Goal: Communication & Community: Share content

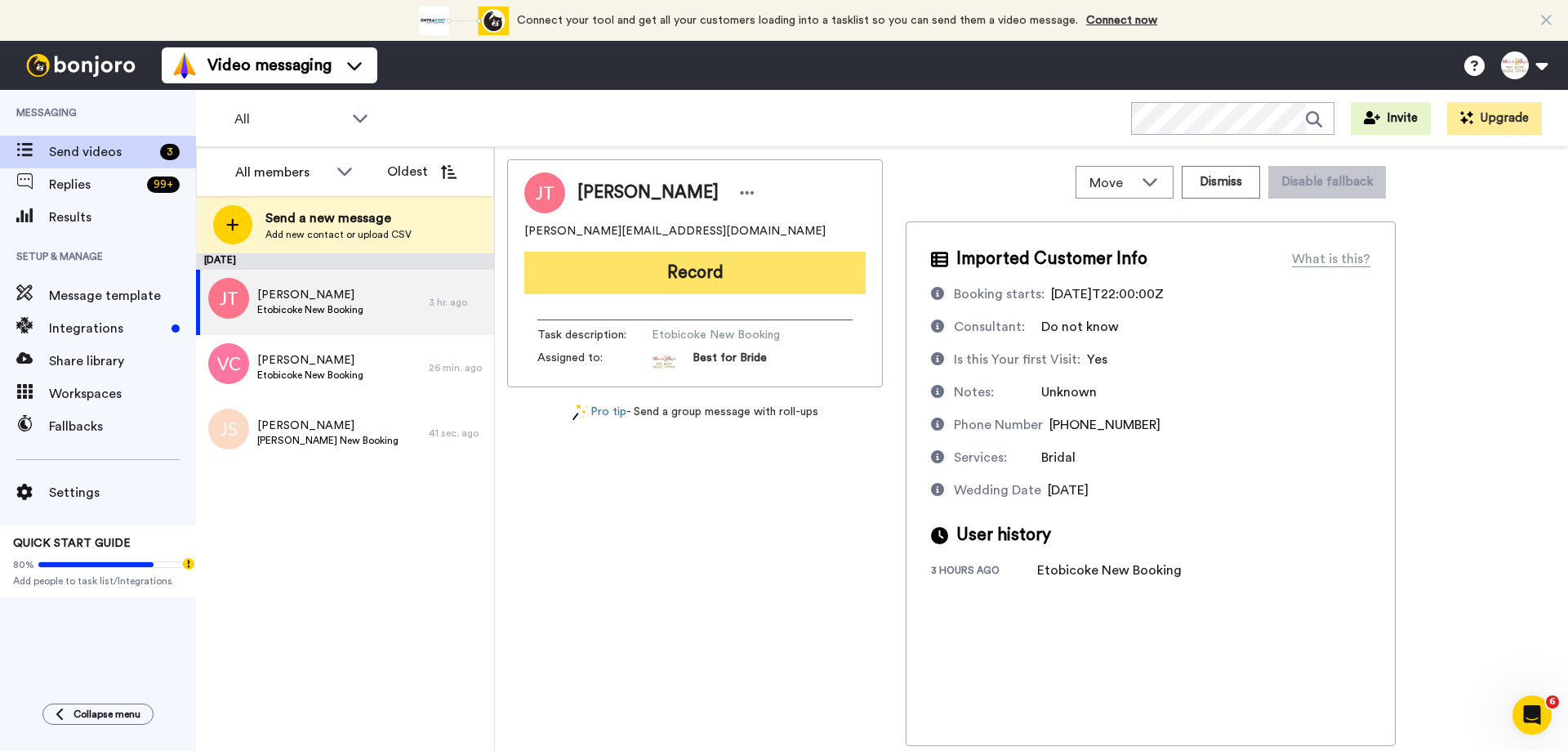
click at [680, 268] on button "Record" at bounding box center [694, 272] width 341 height 42
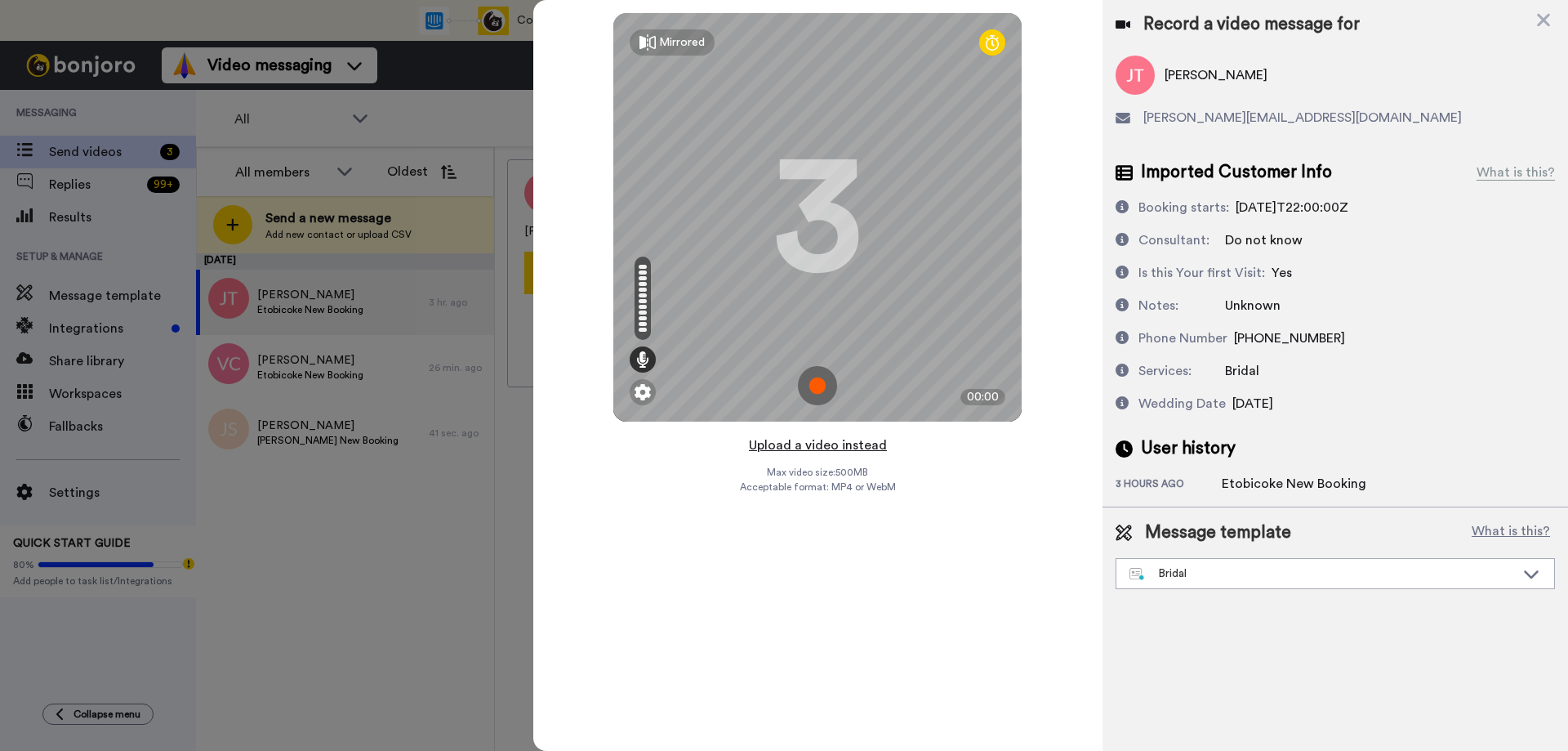
click at [810, 446] on button "Upload a video instead" at bounding box center [817, 446] width 148 height 22
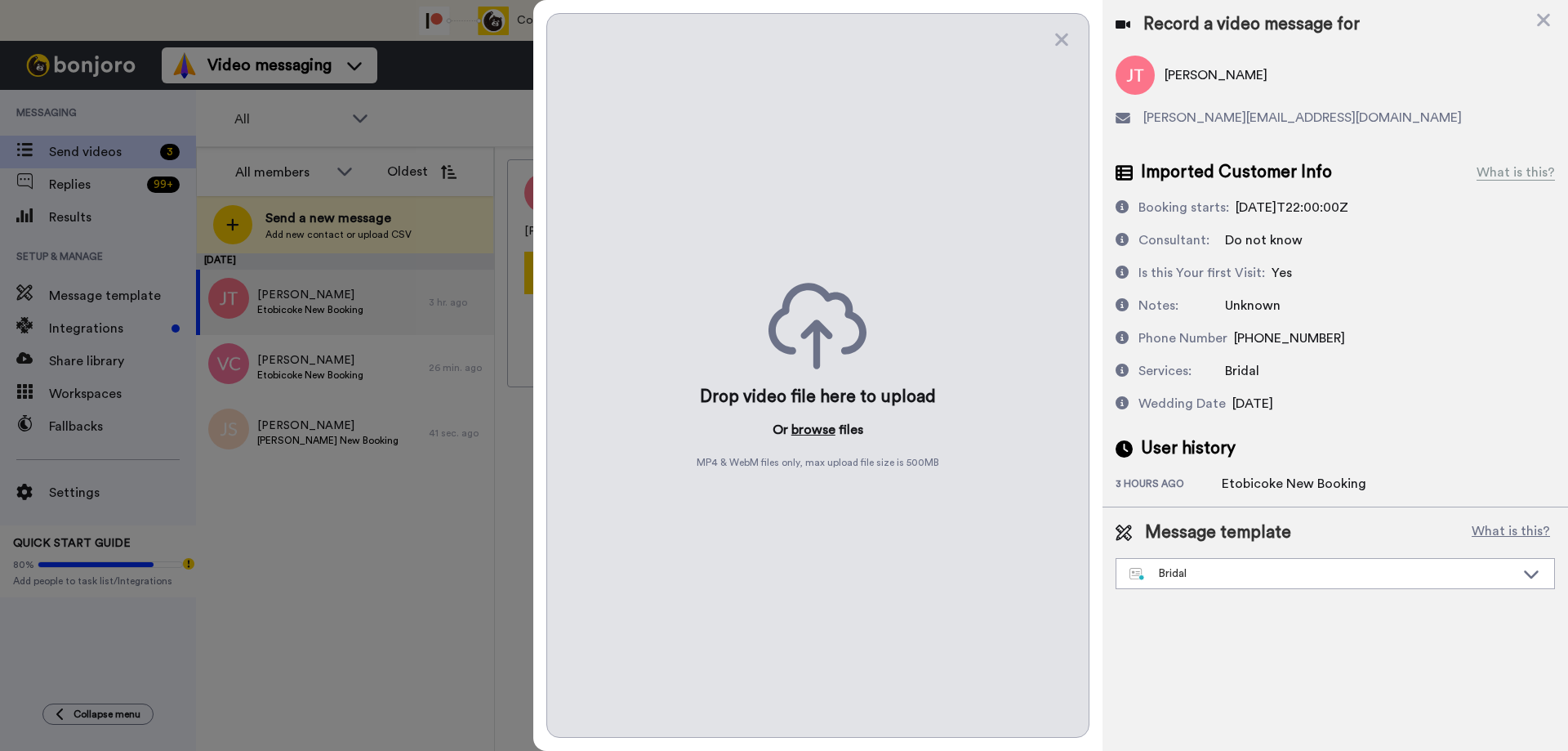
click at [811, 434] on button "browse" at bounding box center [813, 430] width 44 height 20
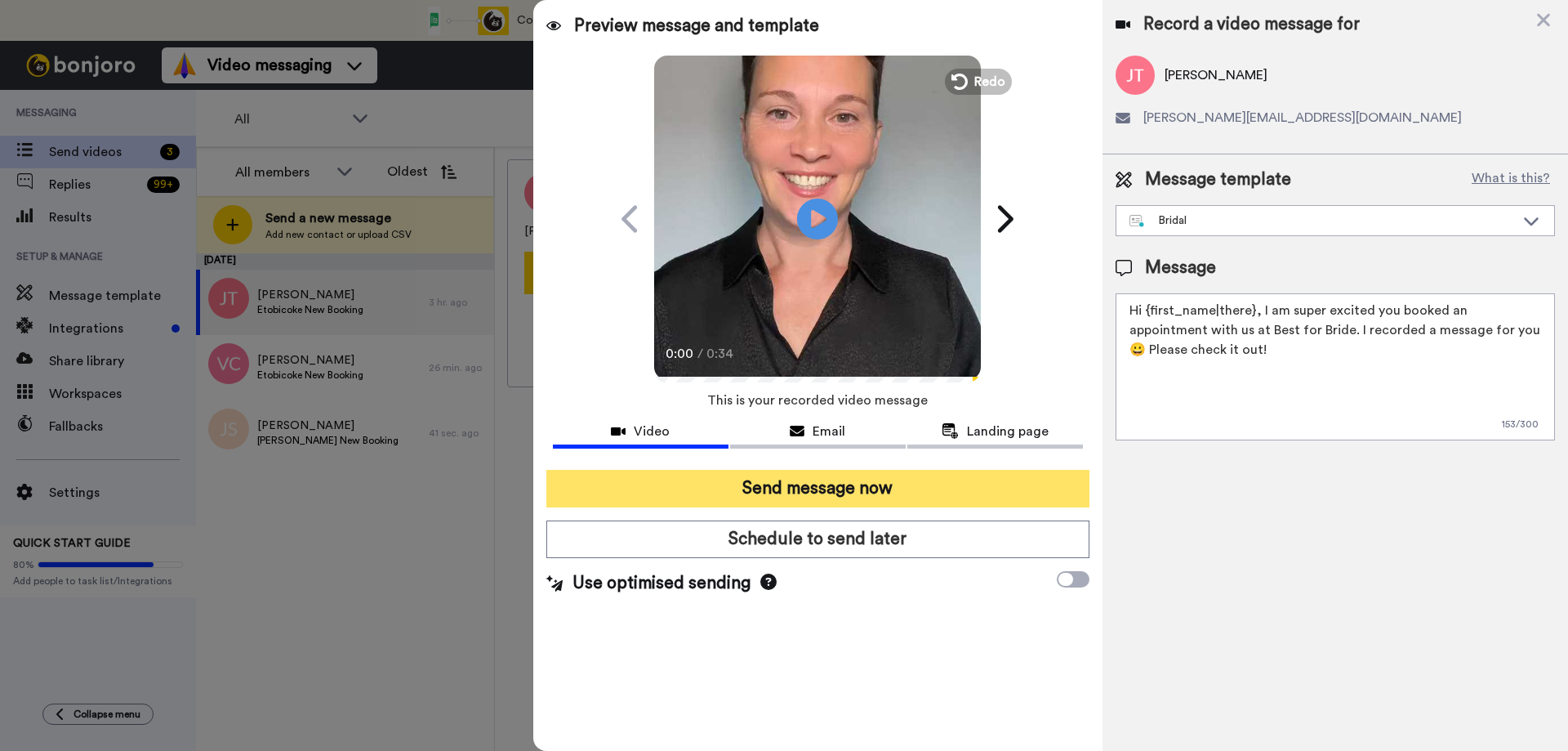
click at [805, 492] on button "Send message now" at bounding box center [818, 489] width 544 height 37
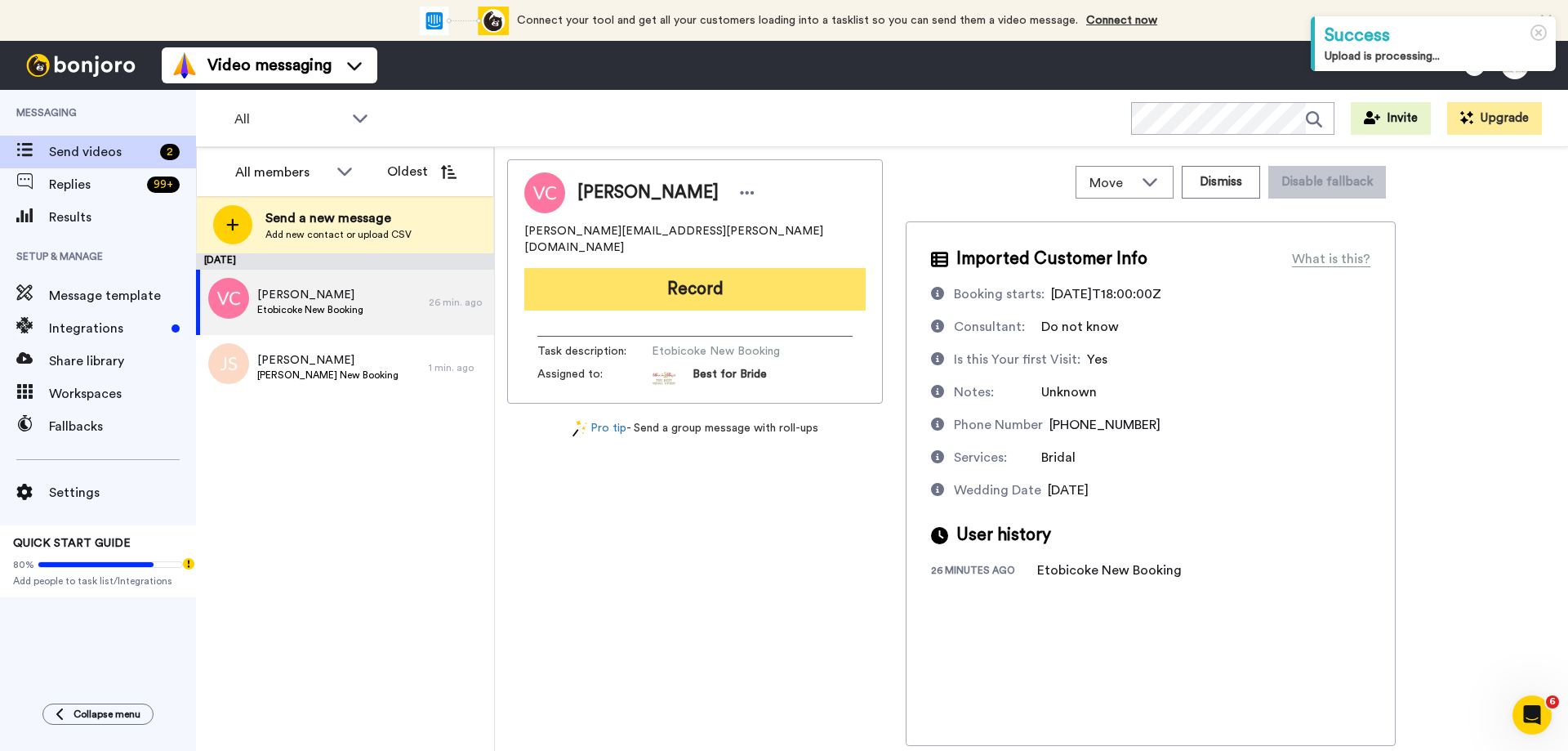
click at [718, 269] on button "Record" at bounding box center [694, 288] width 341 height 42
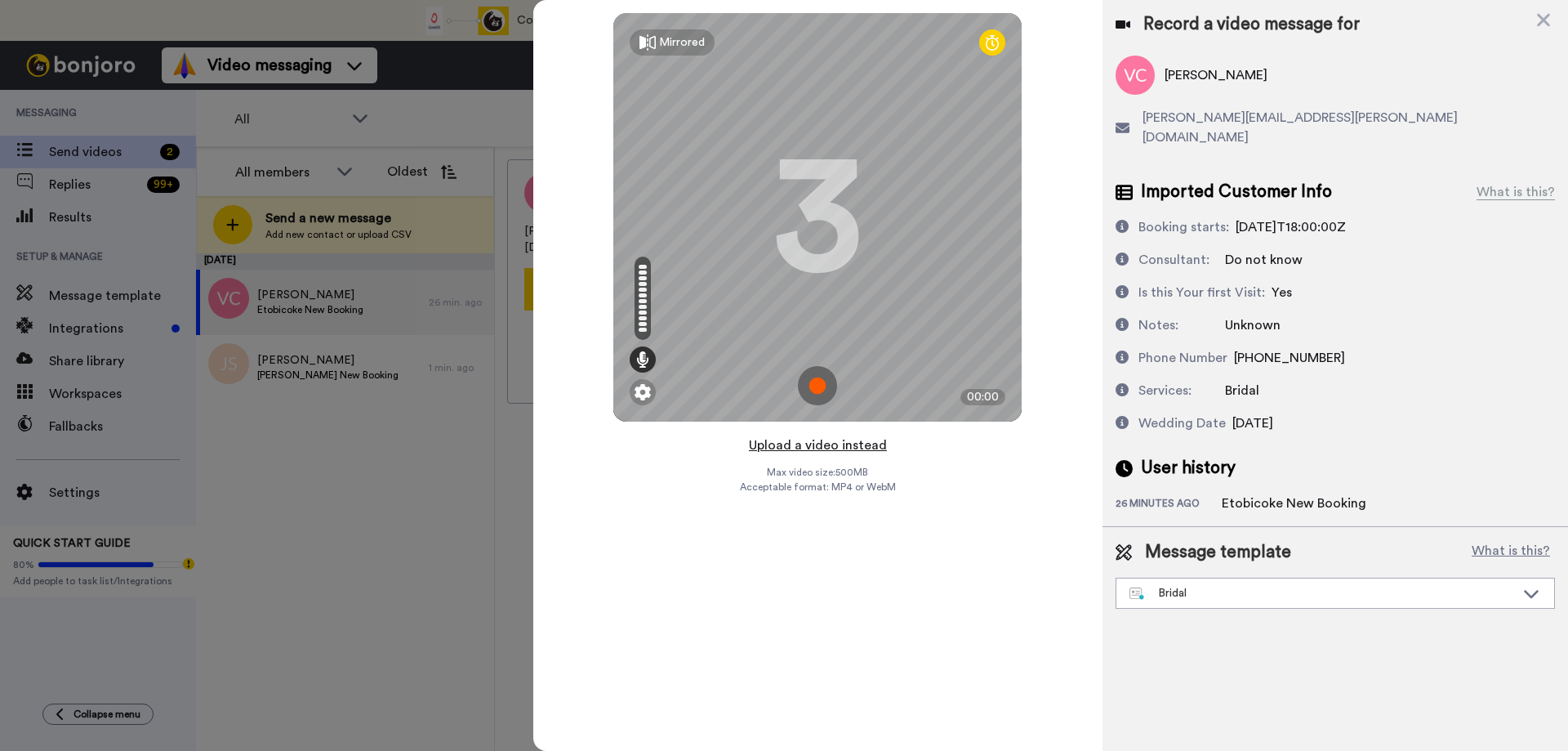
click at [797, 445] on button "Upload a video instead" at bounding box center [817, 446] width 148 height 22
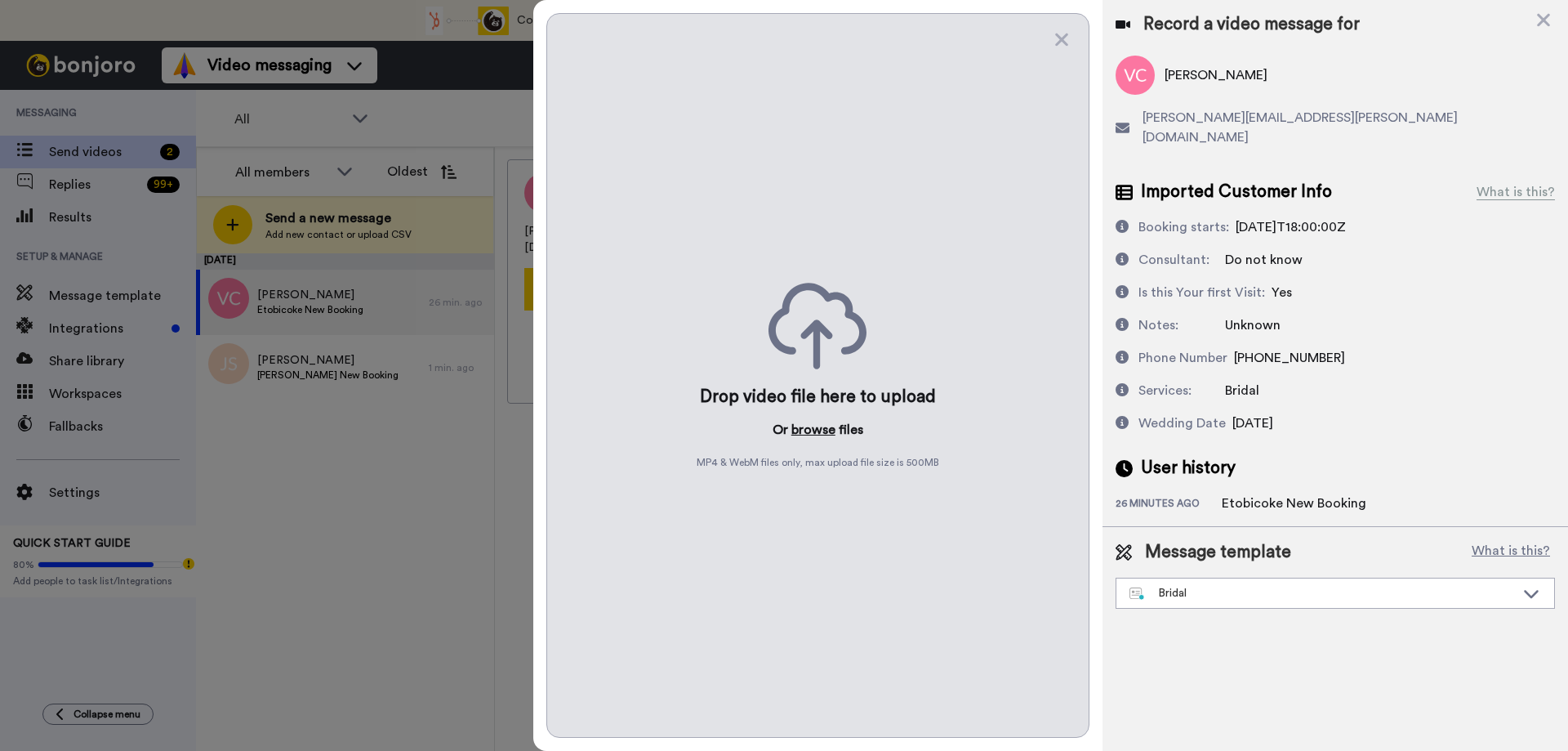
click at [816, 427] on button "browse" at bounding box center [813, 430] width 44 height 20
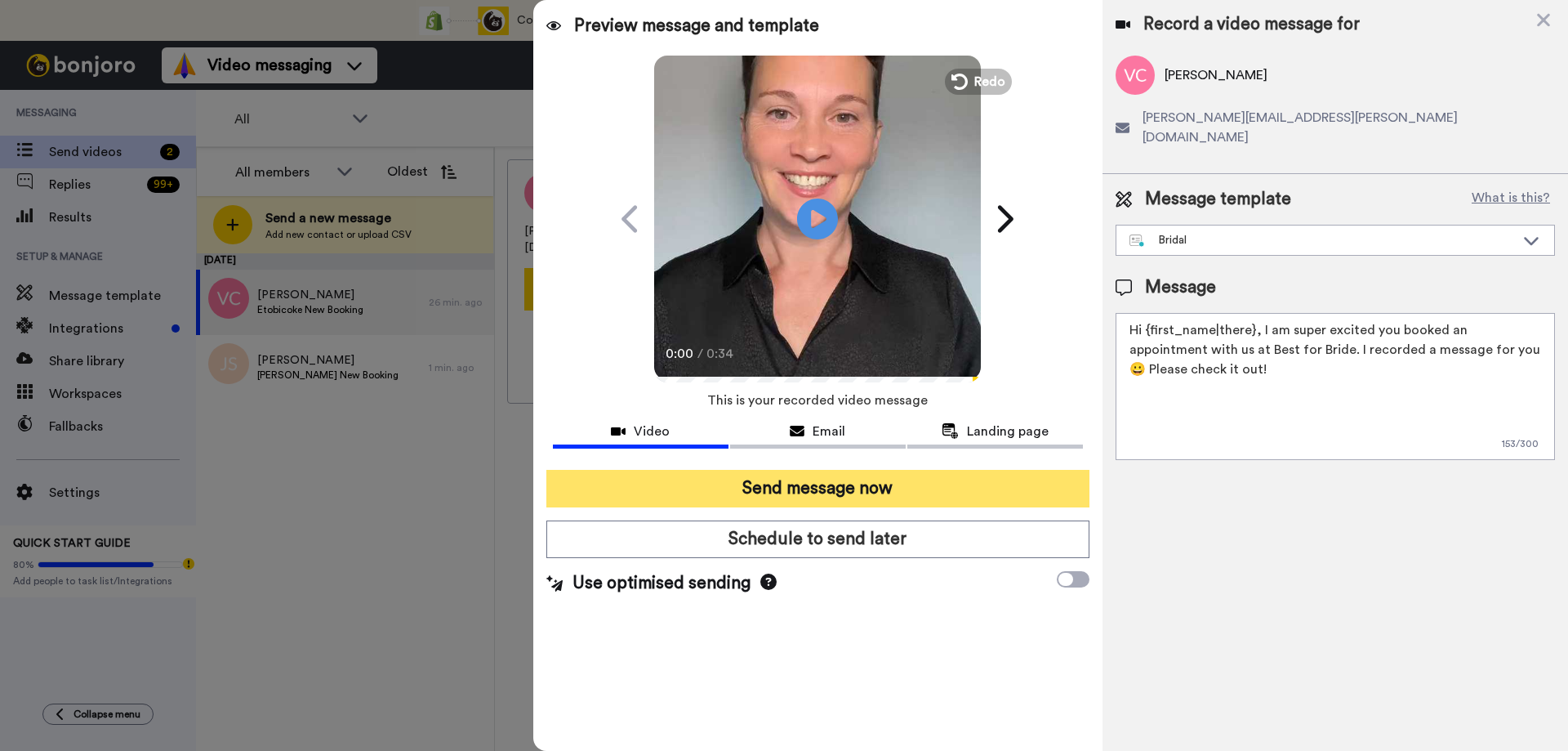
click at [827, 485] on button "Send message now" at bounding box center [818, 489] width 544 height 37
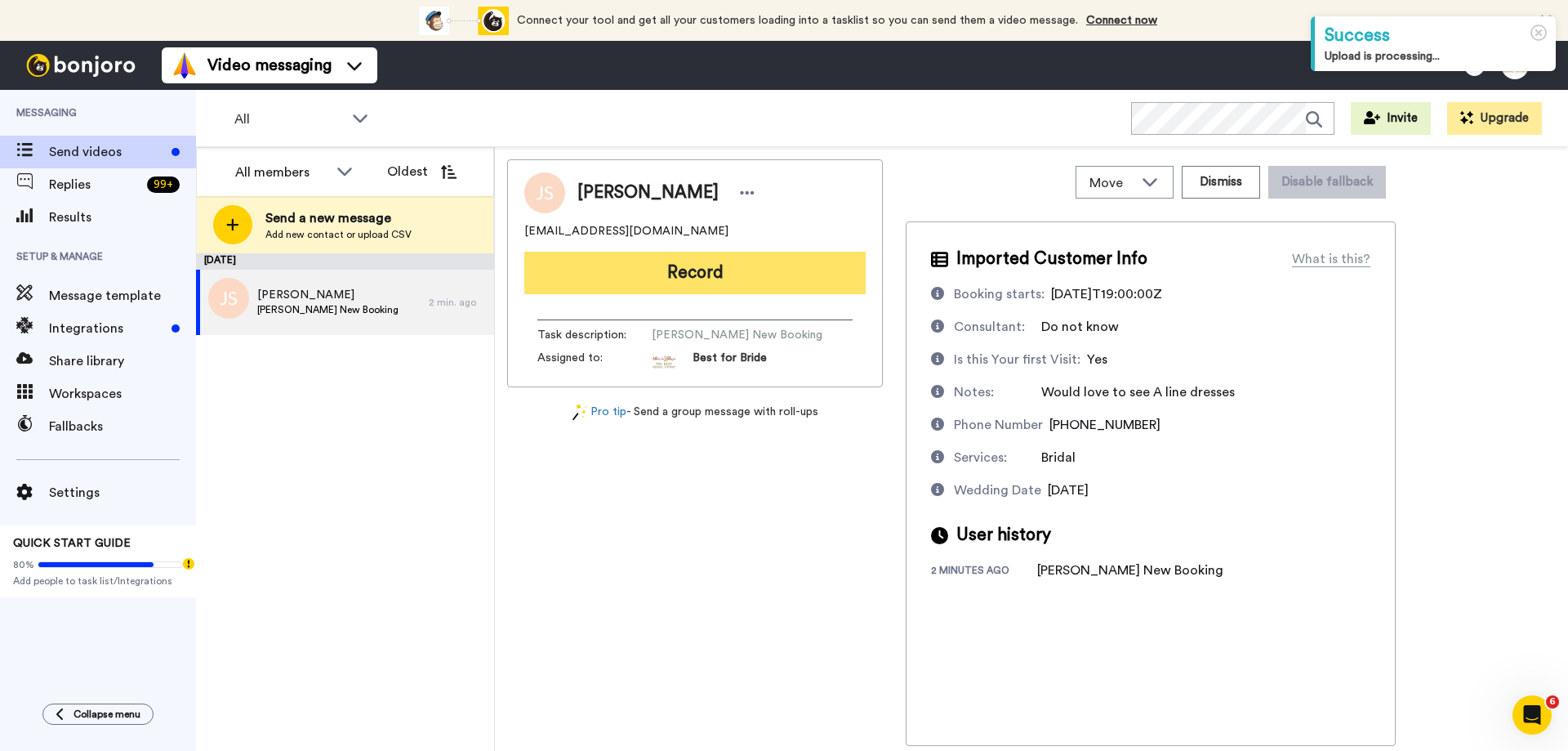
click at [732, 258] on button "Record" at bounding box center [694, 272] width 341 height 42
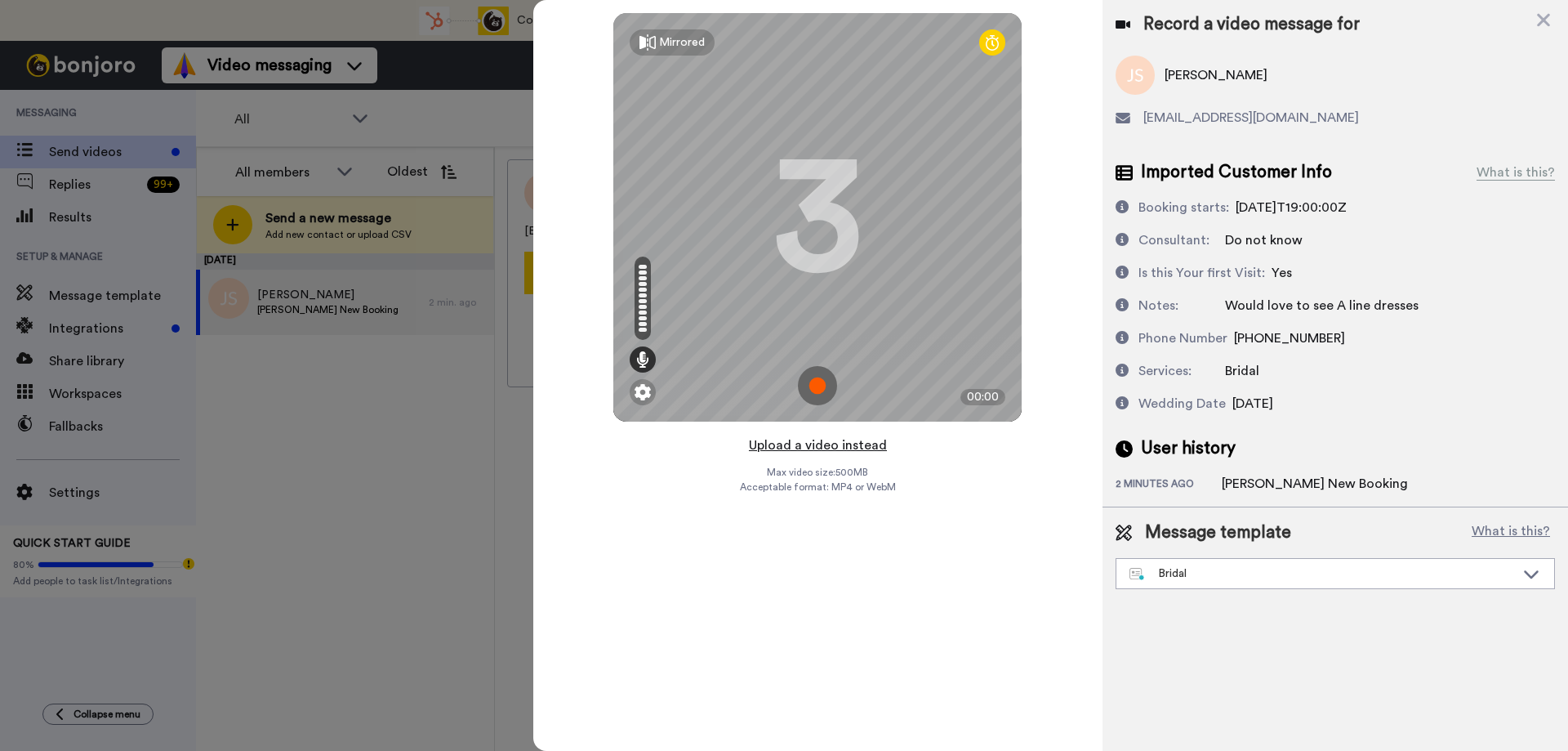
click at [816, 446] on button "Upload a video instead" at bounding box center [817, 446] width 148 height 22
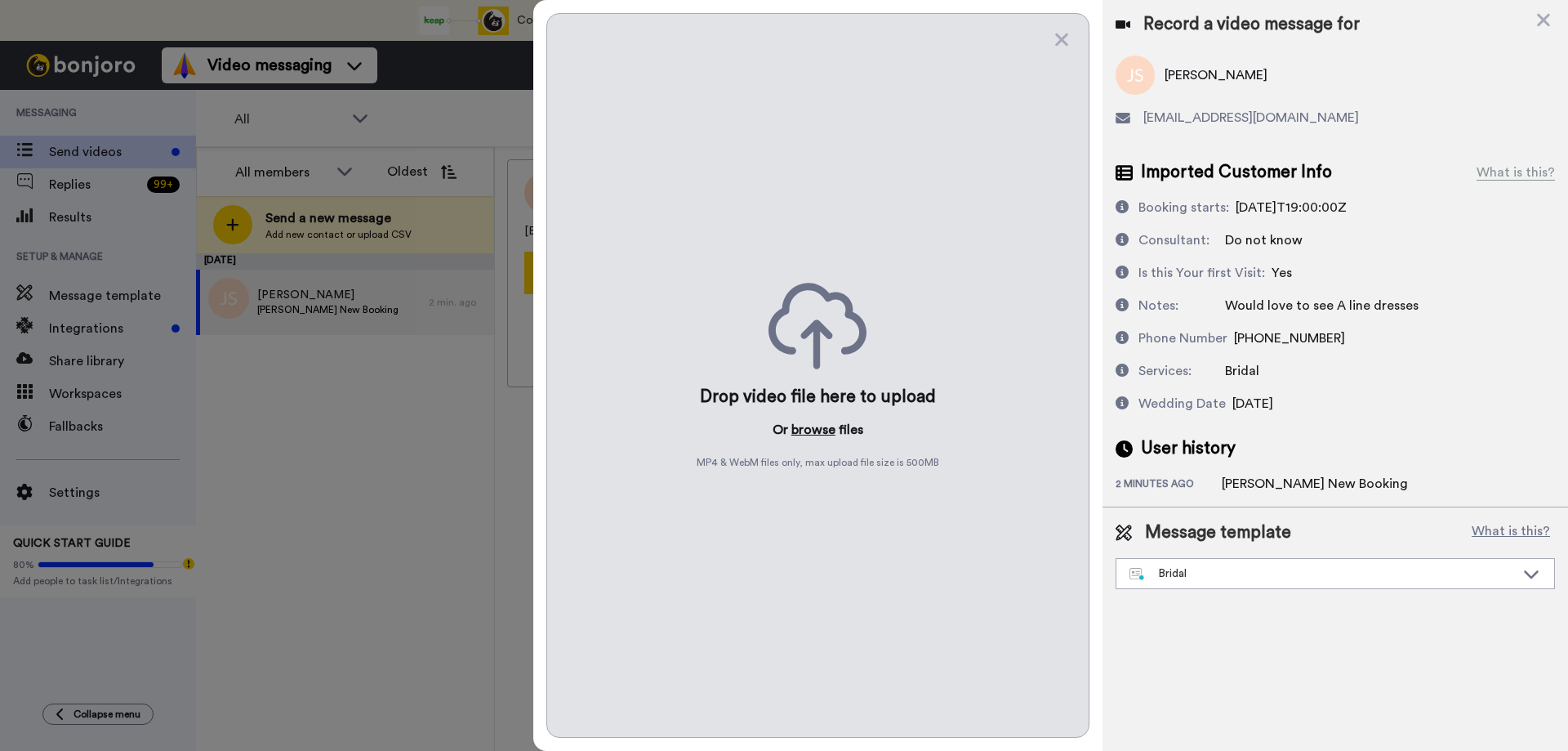
click at [824, 430] on button "browse" at bounding box center [813, 430] width 44 height 20
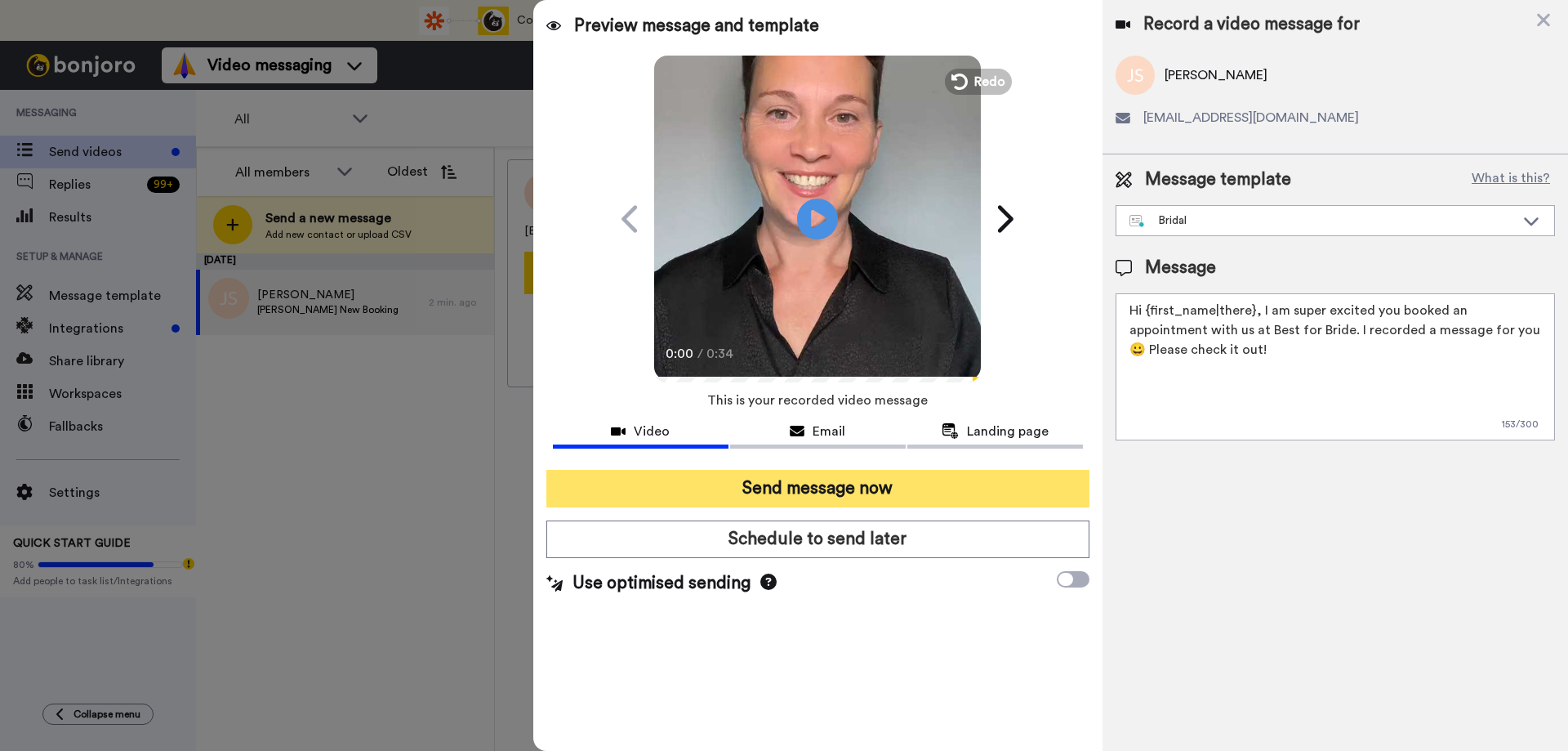
click at [795, 490] on button "Send message now" at bounding box center [818, 489] width 544 height 37
